Goal: Register for event/course

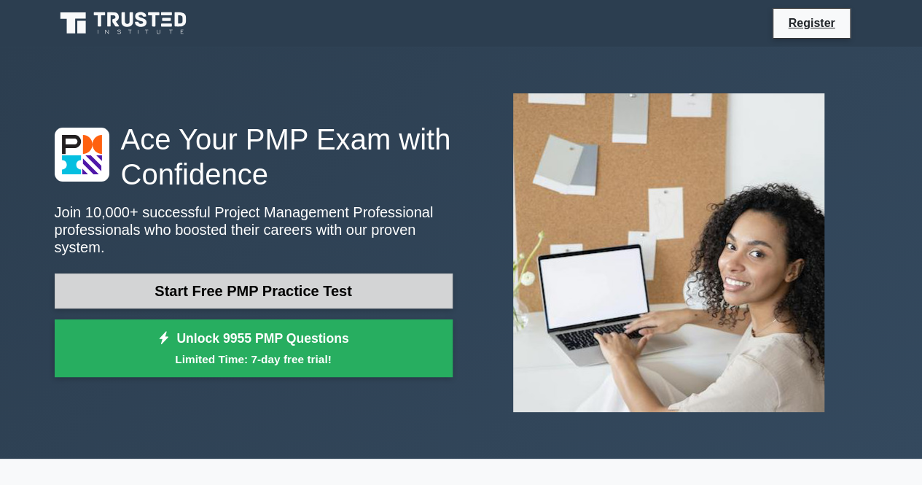
click at [326, 281] on link "Start Free PMP Practice Test" at bounding box center [254, 290] width 398 height 35
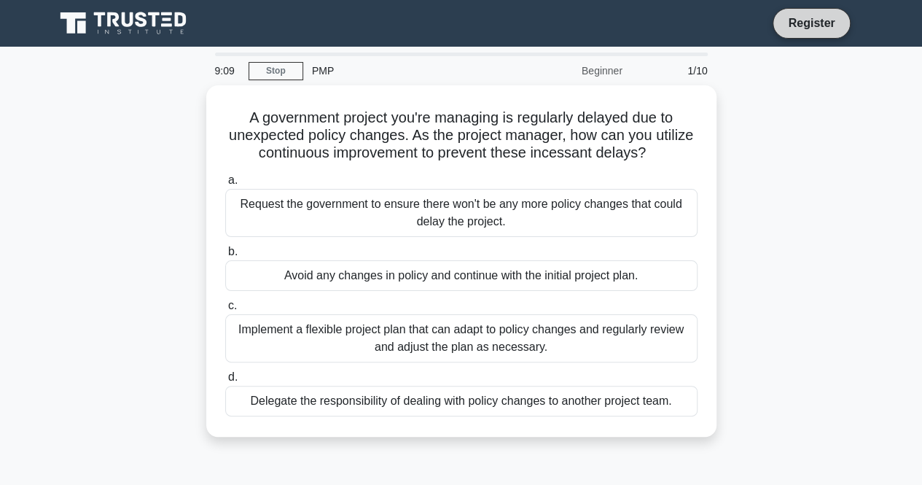
click at [810, 17] on link "Register" at bounding box center [811, 23] width 64 height 18
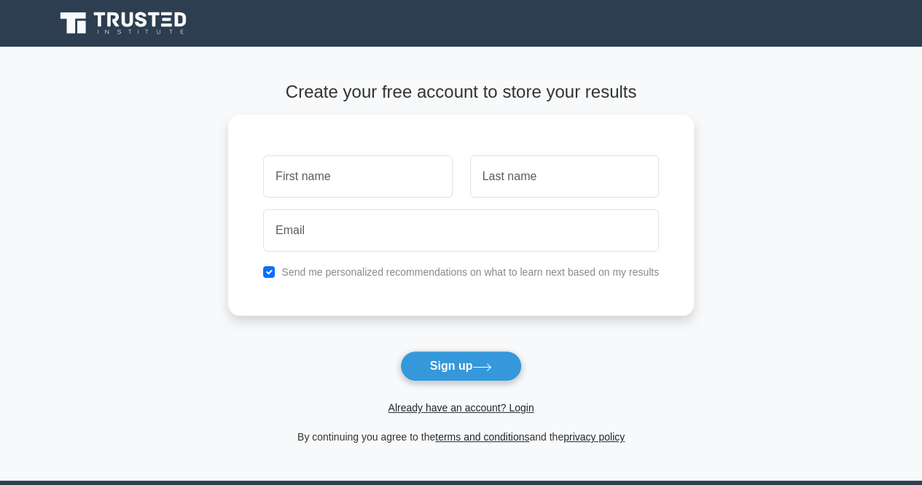
type input "k"
type input "KEMBABAZI"
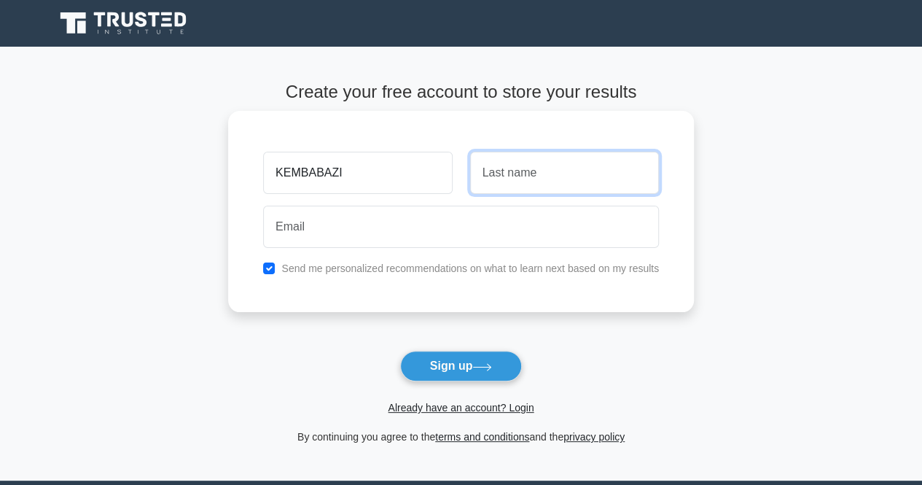
click at [619, 180] on input "text" at bounding box center [564, 173] width 189 height 42
type input "SUSAN"
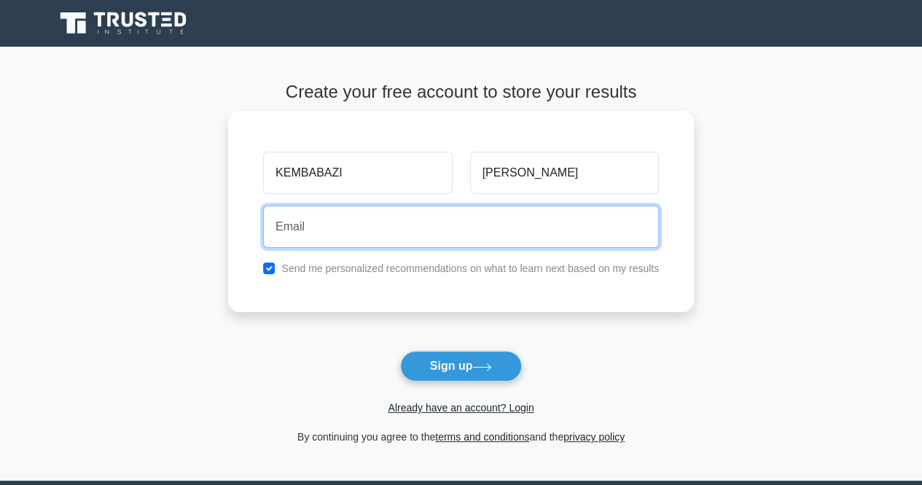
click at [568, 220] on input "email" at bounding box center [461, 226] width 396 height 42
type input "susankembabazi83@gmail.com"
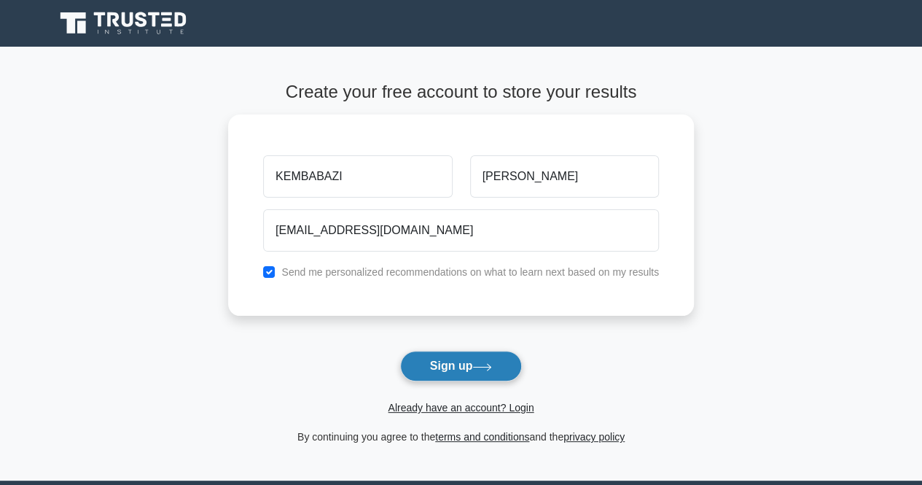
click at [447, 368] on button "Sign up" at bounding box center [461, 365] width 122 height 31
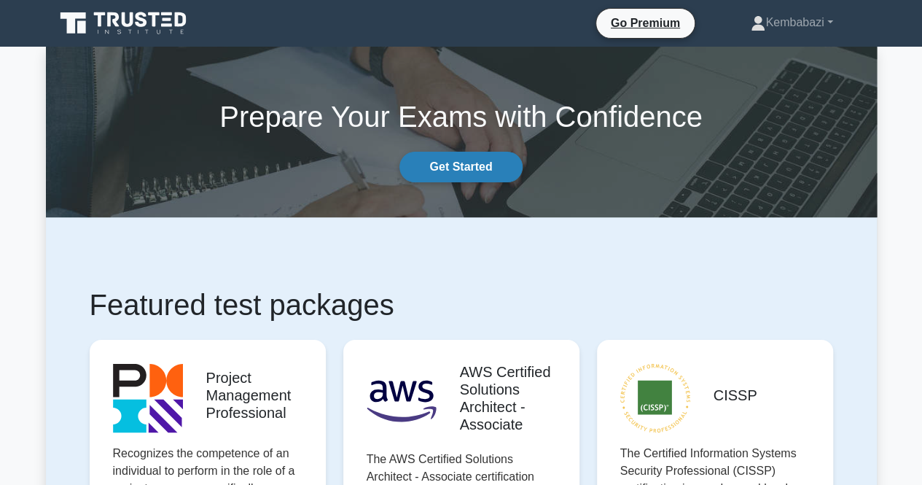
click at [474, 165] on link "Get Started" at bounding box center [460, 167] width 122 height 31
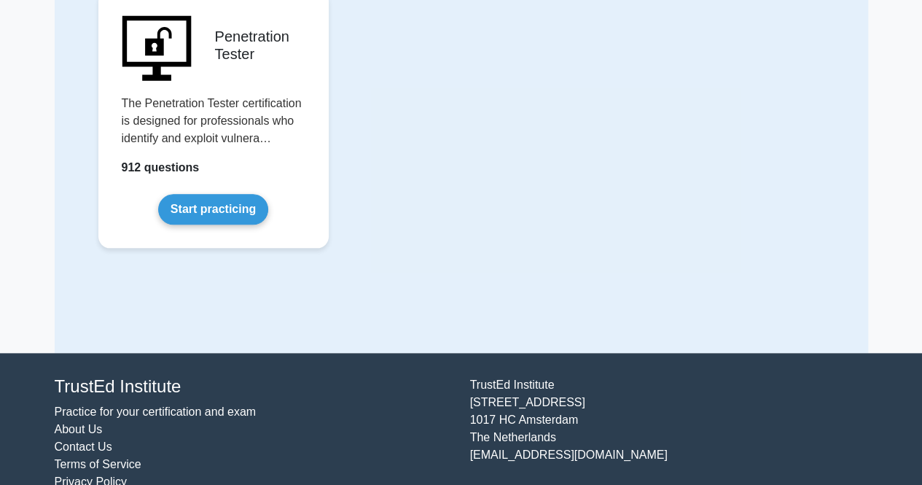
scroll to position [3435, 0]
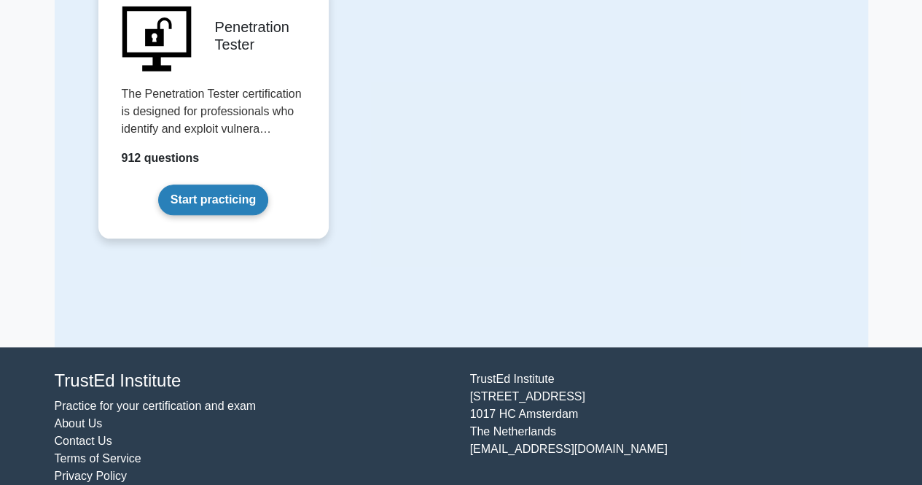
click at [213, 184] on link "Start practicing" at bounding box center [213, 199] width 110 height 31
